Goal: Task Accomplishment & Management: Manage account settings

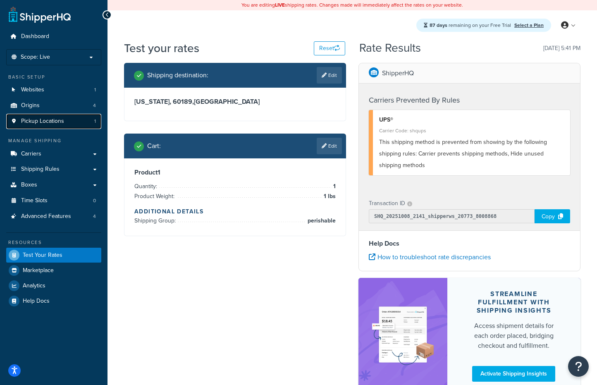
click at [74, 123] on link "Pickup Locations 1" at bounding box center [53, 121] width 95 height 15
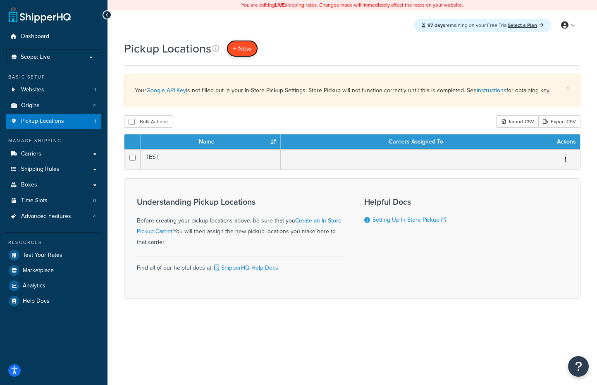
click at [245, 53] on link "+ New" at bounding box center [241, 48] width 31 height 17
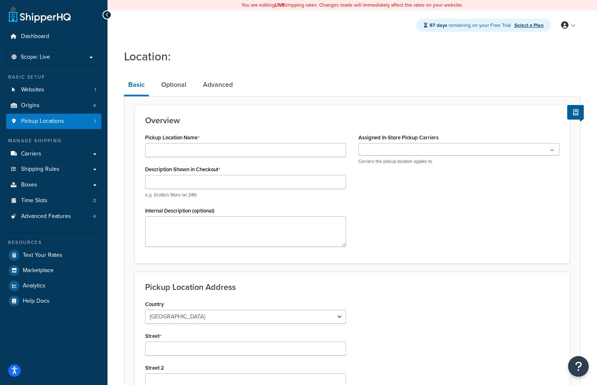
scroll to position [12, 0]
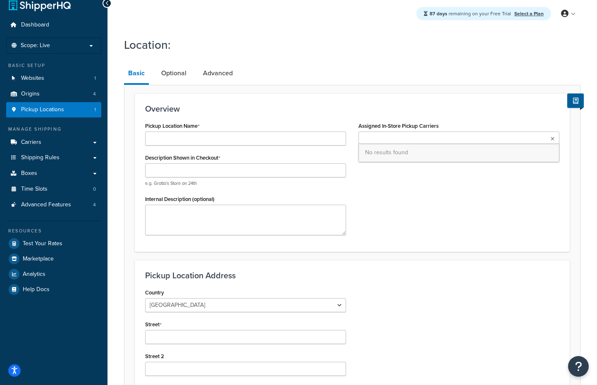
click at [414, 136] on ul at bounding box center [458, 137] width 201 height 12
click at [430, 168] on div "Pickup Location Name Description Shown in Checkout e.g. Grotto's Store on 24th …" at bounding box center [352, 180] width 427 height 121
click at [415, 134] on ul at bounding box center [458, 137] width 201 height 12
click at [373, 104] on div "Overview Pickup Location Name Description Shown in Checkout e.g. Grotto's Store…" at bounding box center [352, 172] width 435 height 158
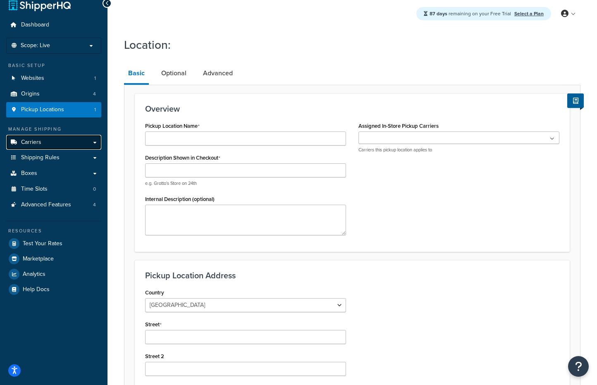
click at [49, 143] on link "Carriers" at bounding box center [53, 142] width 95 height 15
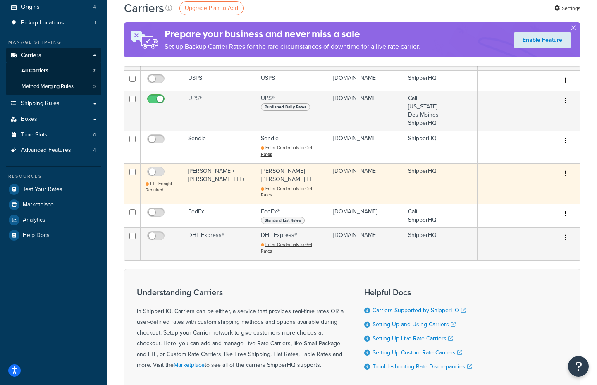
scroll to position [45, 0]
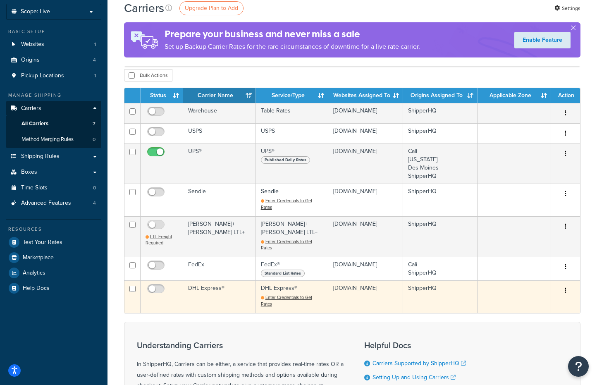
click at [567, 287] on button "button" at bounding box center [566, 290] width 12 height 13
click at [545, 319] on link "Delete" at bounding box center [531, 319] width 65 height 17
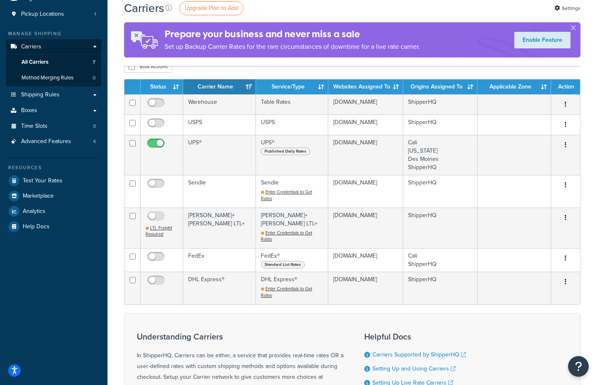
scroll to position [133, 0]
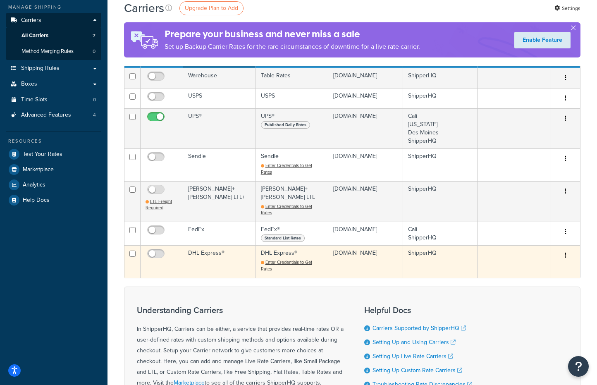
click at [573, 257] on div "Edit Delete" at bounding box center [565, 255] width 19 height 13
click at [569, 252] on button "button" at bounding box center [566, 255] width 12 height 13
click at [543, 283] on link "Delete" at bounding box center [531, 284] width 65 height 17
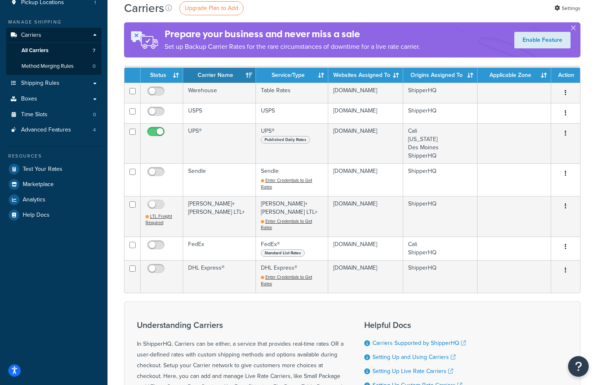
scroll to position [131, 0]
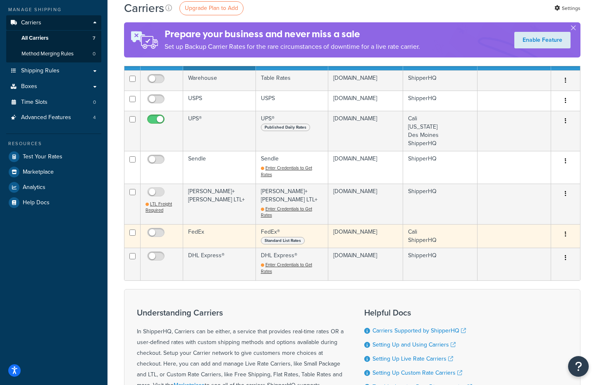
click at [569, 232] on button "button" at bounding box center [566, 234] width 12 height 13
click at [549, 266] on link "Delete" at bounding box center [531, 263] width 65 height 17
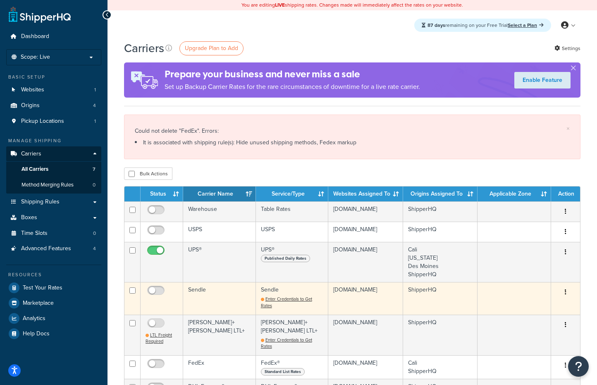
click at [569, 295] on button "button" at bounding box center [566, 292] width 12 height 13
click at [538, 324] on link "Delete" at bounding box center [531, 326] width 65 height 17
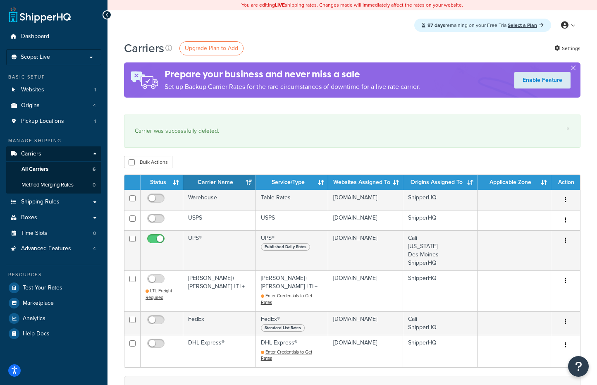
click at [298, 55] on div "Carriers Upgrade Plan to Add Settings" at bounding box center [352, 48] width 456 height 16
click at [225, 48] on span "Upgrade Plan to Add" at bounding box center [211, 48] width 53 height 9
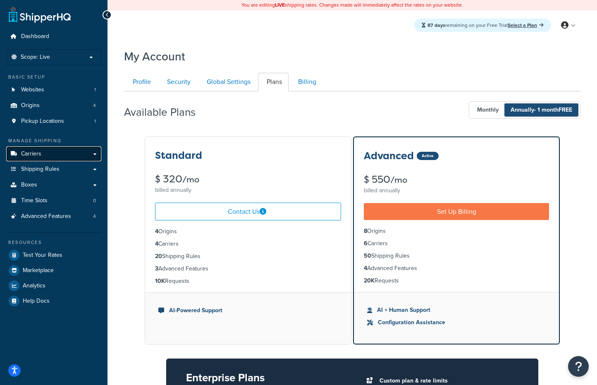
click at [65, 153] on link "Carriers" at bounding box center [53, 153] width 95 height 15
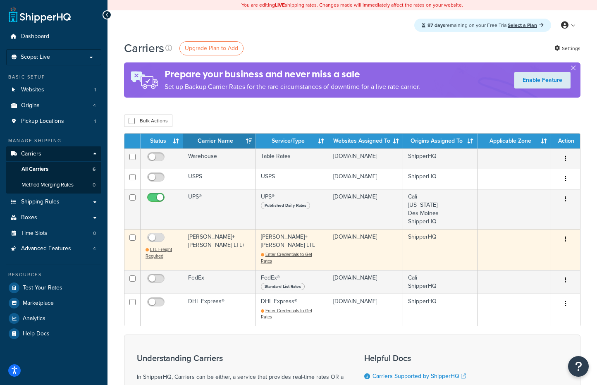
click at [567, 240] on button "button" at bounding box center [566, 239] width 12 height 13
click at [527, 271] on link "Delete" at bounding box center [531, 273] width 65 height 17
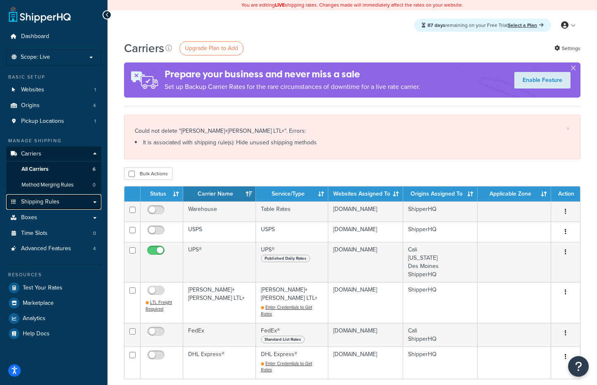
click at [36, 203] on span "Shipping Rules" at bounding box center [40, 201] width 38 height 7
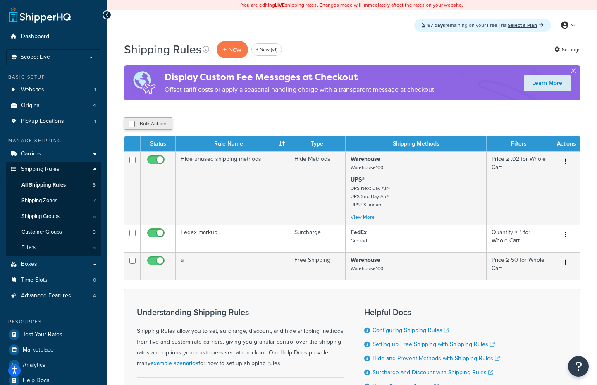
click at [157, 120] on button "Bulk Actions" at bounding box center [148, 123] width 48 height 12
checkbox input "true"
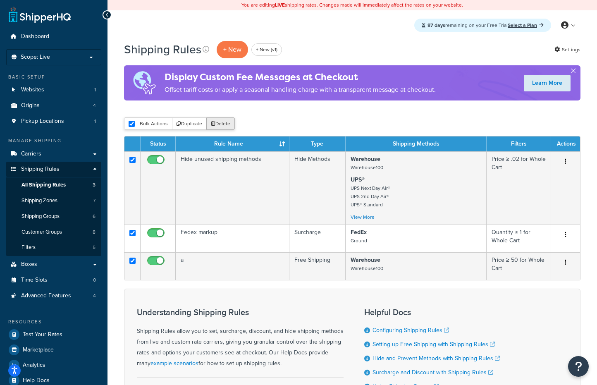
click at [224, 121] on button "Delete" at bounding box center [220, 123] width 29 height 12
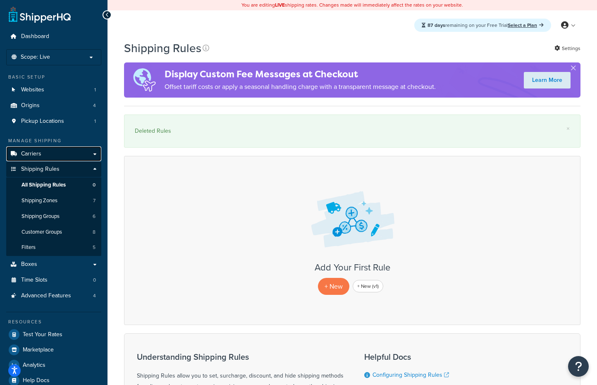
click at [54, 158] on link "Carriers" at bounding box center [53, 153] width 95 height 15
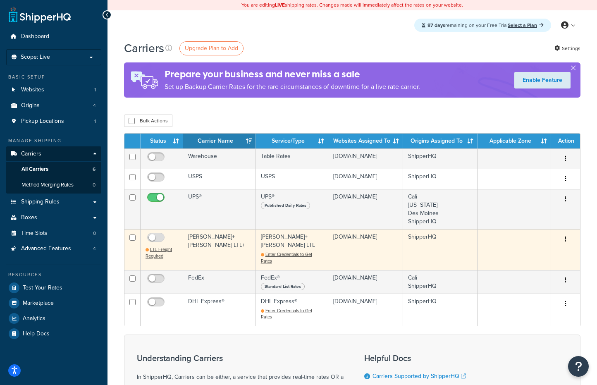
click at [564, 241] on button "button" at bounding box center [566, 239] width 12 height 13
click at [534, 274] on link "Delete" at bounding box center [531, 273] width 65 height 17
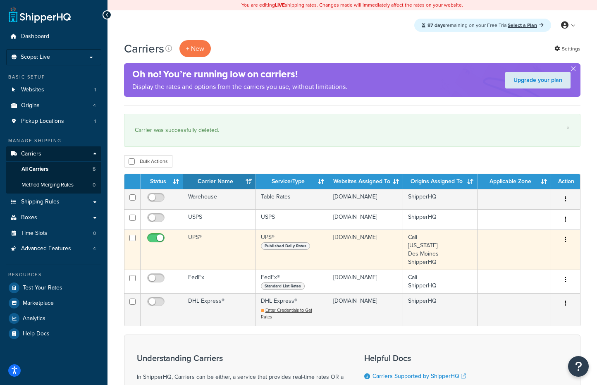
click at [565, 237] on button "button" at bounding box center [566, 239] width 12 height 13
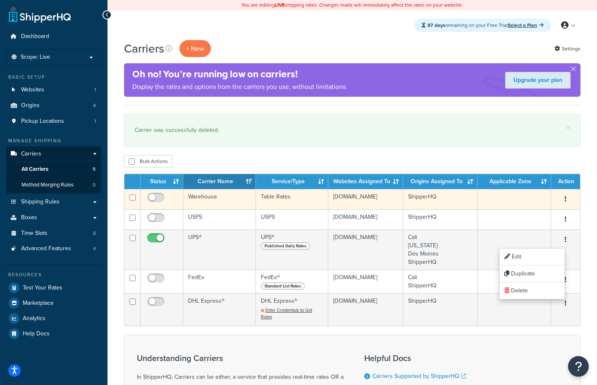
click at [566, 208] on td "Edit Duplicate Delete" at bounding box center [565, 199] width 29 height 20
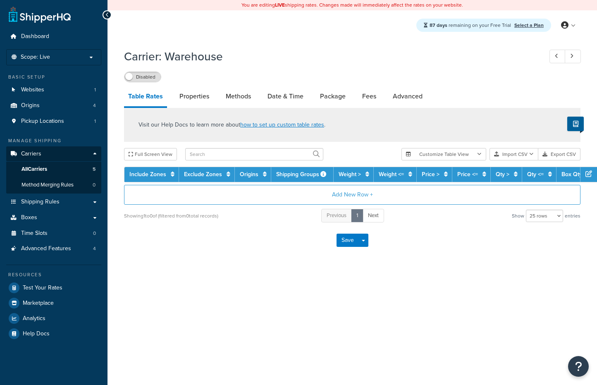
select select "25"
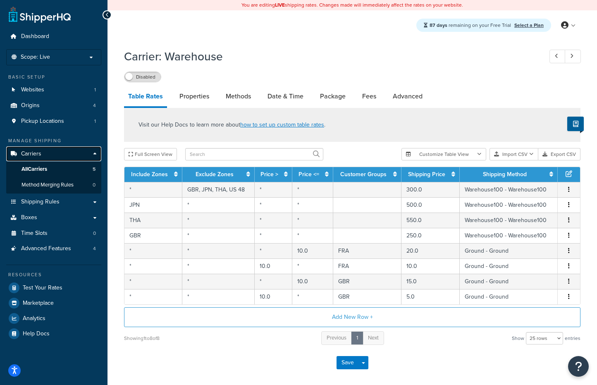
click at [43, 152] on link "Carriers" at bounding box center [53, 153] width 95 height 15
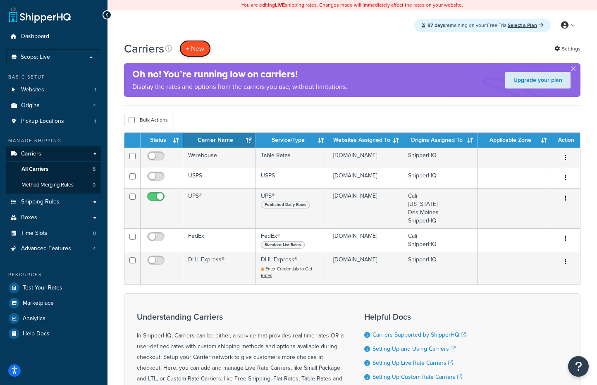
click at [193, 51] on button "+ New" at bounding box center [194, 48] width 31 height 17
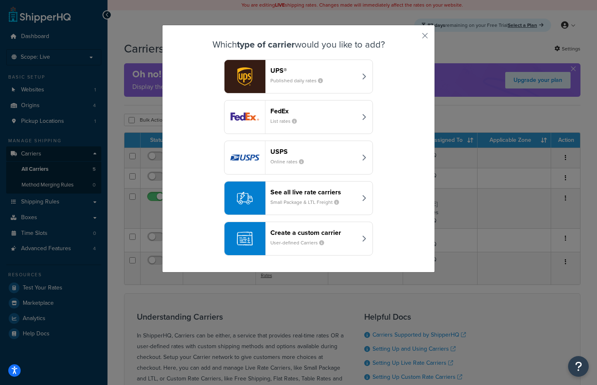
click at [355, 233] on header "Create a custom carrier" at bounding box center [313, 233] width 86 height 8
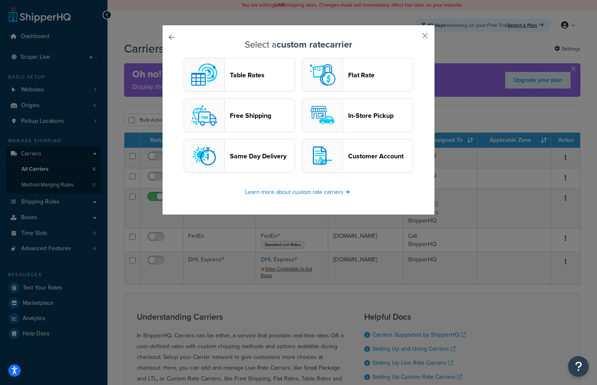
click at [336, 112] on img "button" at bounding box center [322, 115] width 33 height 33
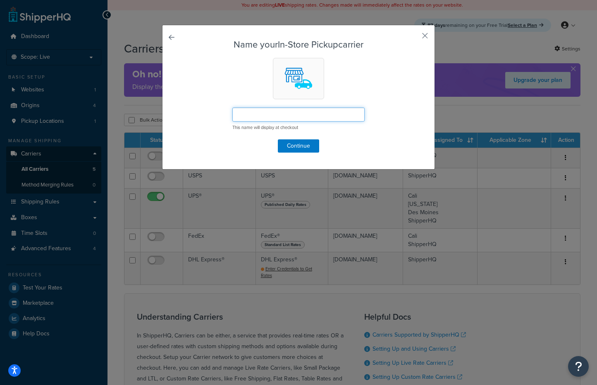
click at [308, 114] on input "text" at bounding box center [298, 114] width 132 height 14
type input "in store pickup"
click at [304, 145] on button "Continue" at bounding box center [298, 145] width 41 height 13
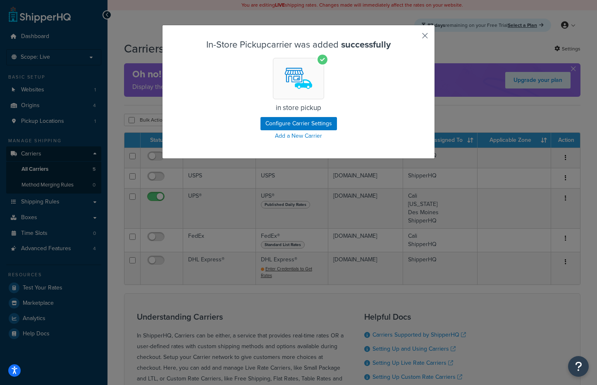
click at [414, 38] on button "button" at bounding box center [413, 39] width 2 height 2
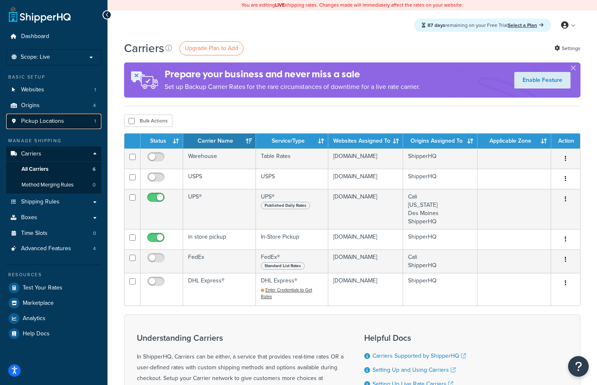
click at [59, 119] on span "Pickup Locations" at bounding box center [42, 121] width 43 height 7
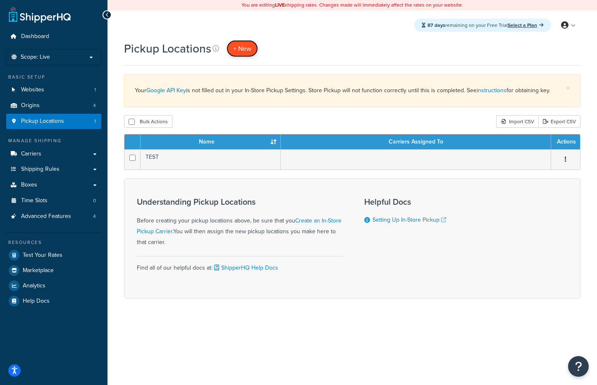
click at [243, 50] on span "+ New" at bounding box center [242, 49] width 18 height 10
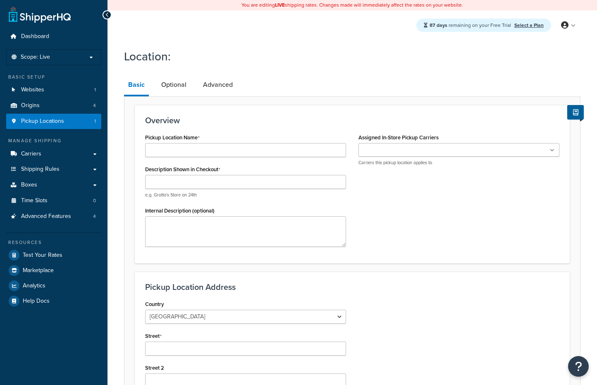
click at [512, 151] on ul at bounding box center [458, 150] width 201 height 14
click at [279, 157] on div at bounding box center [245, 150] width 201 height 14
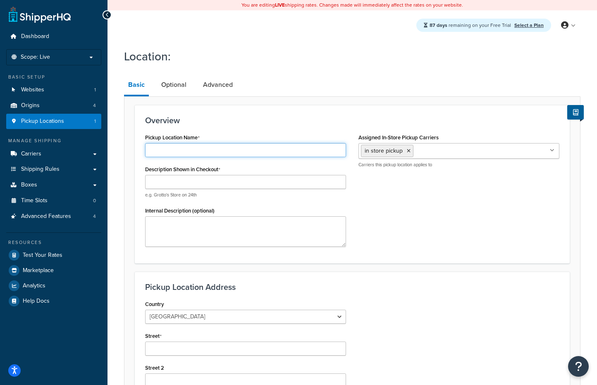
click at [281, 150] on input "Pickup Location Name" at bounding box center [245, 150] width 201 height 14
type input "in store pickup austin"
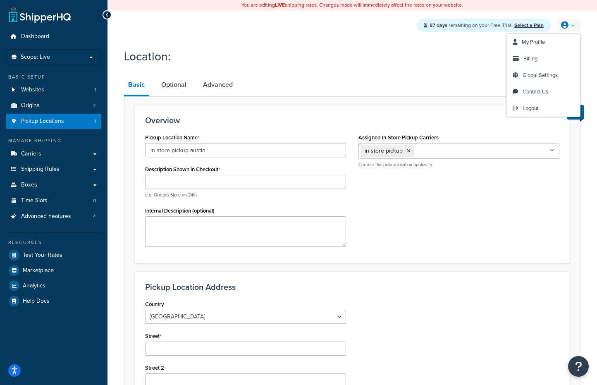
drag, startPoint x: 577, startPoint y: 26, endPoint x: 584, endPoint y: 37, distance: 13.2
click at [584, 37] on div "87 days remaining on your Free Trial Select a Plan My Profile Billing Global Se…" at bounding box center [351, 25] width 489 height 30
click at [456, 217] on div "Pickup Location Name in store pickup austin Description Shown in Checkout e.g. …" at bounding box center [352, 191] width 427 height 121
click at [260, 174] on div "Description Shown in Checkout e.g. Grotto's Store on 24th" at bounding box center [245, 180] width 201 height 35
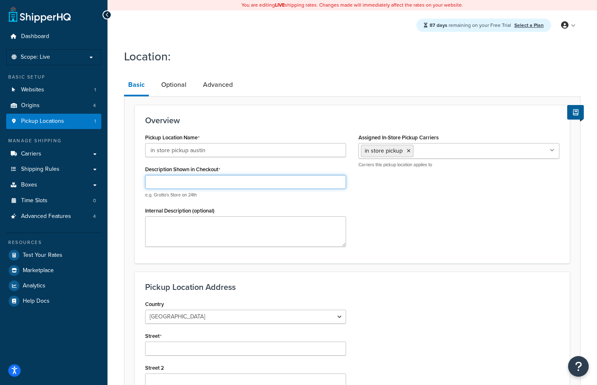
click at [260, 188] on input "Description Shown in Checkout" at bounding box center [245, 182] width 201 height 14
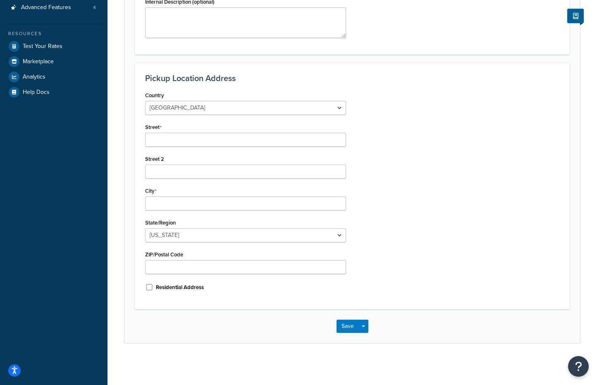
scroll to position [205, 0]
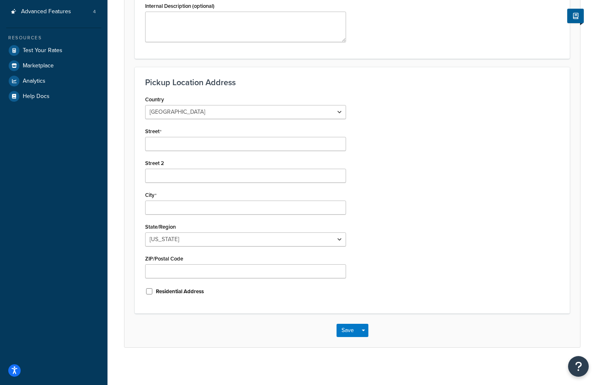
type input "fefefefe"
click at [265, 111] on select "United States United Kingdom Afghanistan Åland Islands Albania Algeria American…" at bounding box center [245, 112] width 201 height 14
click at [145, 105] on select "United States United Kingdom Afghanistan Åland Islands Albania Algeria American…" at bounding box center [245, 112] width 201 height 14
click at [248, 145] on input "Street" at bounding box center [245, 144] width 201 height 14
type input "[STREET_ADDRESS][PERSON_NAME]"
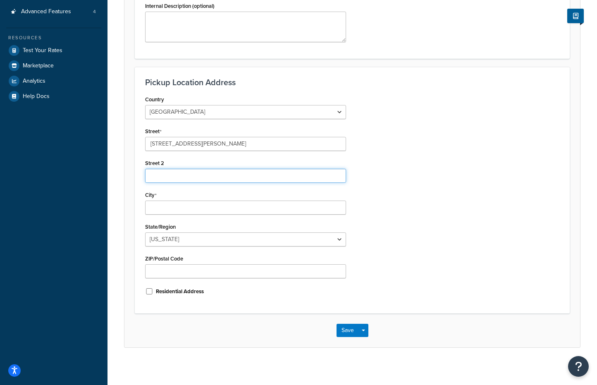
type input "Apt 103"
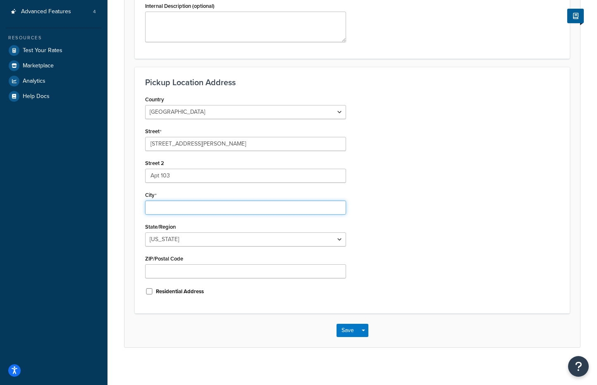
type input "Austin"
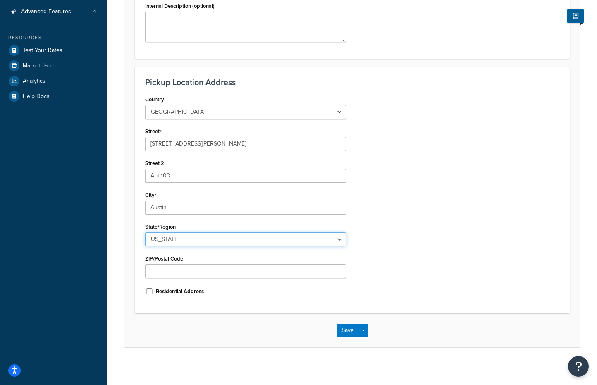
select select "43"
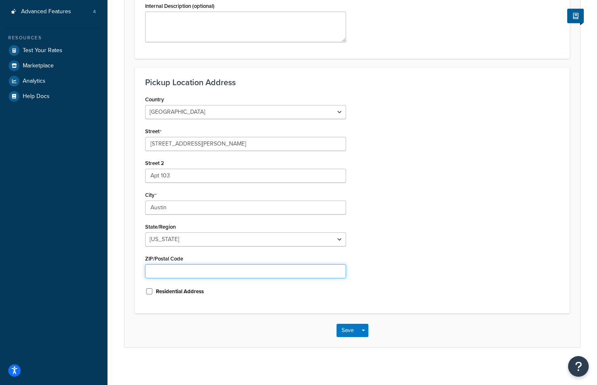
type input "78702"
click at [348, 329] on button "Save" at bounding box center [347, 330] width 22 height 13
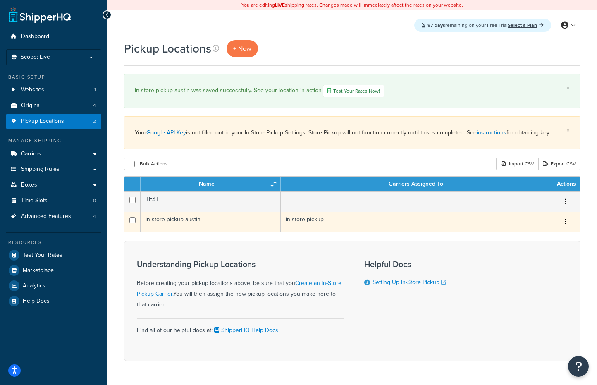
click at [333, 219] on td "in store pickup" at bounding box center [416, 222] width 270 height 20
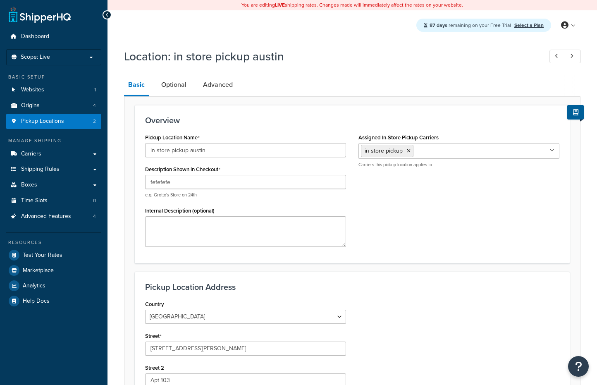
select select "43"
click at [173, 89] on link "Optional" at bounding box center [173, 85] width 33 height 20
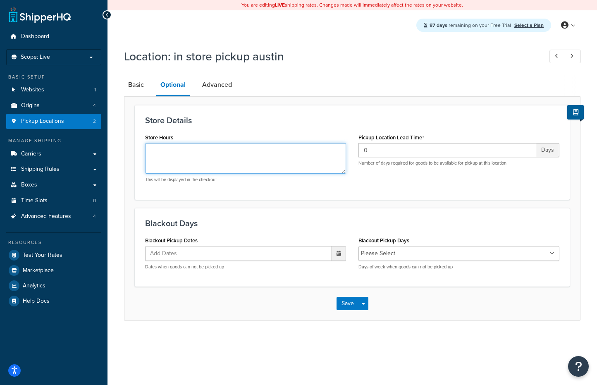
click at [229, 152] on textarea "Store Hours" at bounding box center [245, 158] width 201 height 31
type textarea "s"
click at [222, 90] on link "Advanced" at bounding box center [217, 85] width 38 height 20
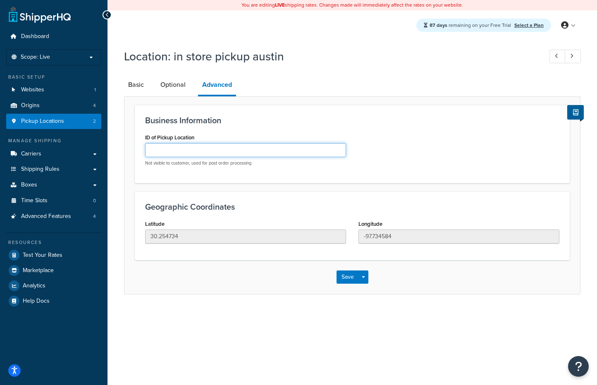
click at [209, 148] on input "ID of Pickup Location" at bounding box center [245, 150] width 201 height 14
click at [257, 128] on div "Business Information ID of Pickup Location Not visible to customer, used for po…" at bounding box center [352, 144] width 435 height 78
